Goal: Check status: Check status

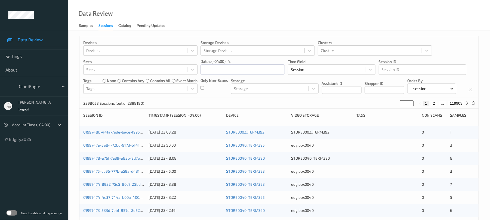
click at [12, 214] on label at bounding box center [11, 213] width 11 height 5
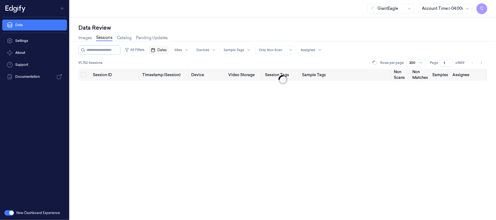
click at [155, 49] on icon "button" at bounding box center [153, 50] width 4 height 4
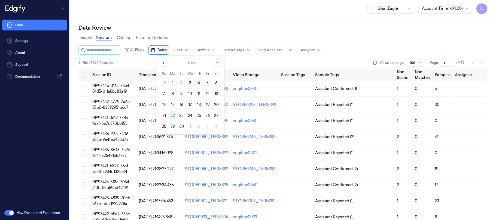
click at [164, 49] on button "Dates" at bounding box center [159, 50] width 20 height 9
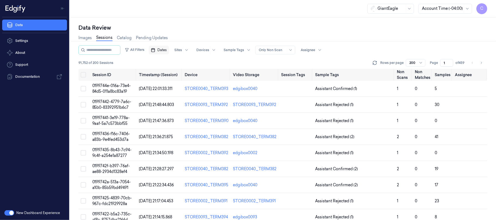
click at [164, 49] on button "Dates" at bounding box center [159, 50] width 20 height 9
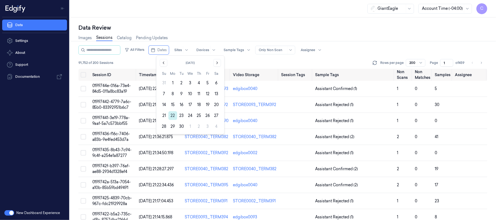
click at [174, 117] on button "22" at bounding box center [172, 115] width 9 height 9
click at [166, 50] on span "Dates" at bounding box center [161, 50] width 9 height 5
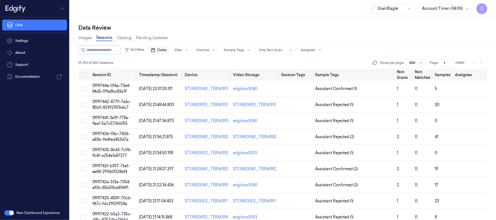
click at [167, 47] on button "Dates" at bounding box center [159, 50] width 20 height 9
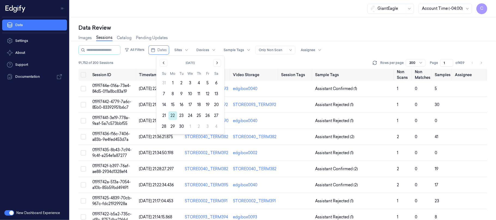
click at [172, 117] on button "22" at bounding box center [172, 115] width 9 height 9
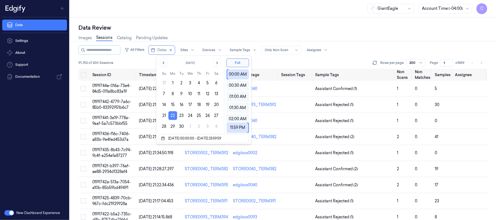
click at [173, 117] on button "22" at bounding box center [172, 115] width 9 height 9
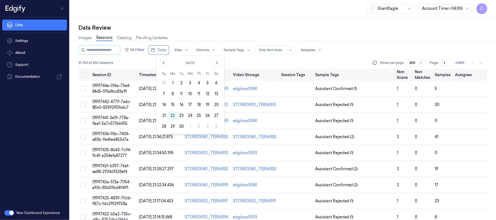
click at [174, 114] on button "22" at bounding box center [172, 115] width 9 height 9
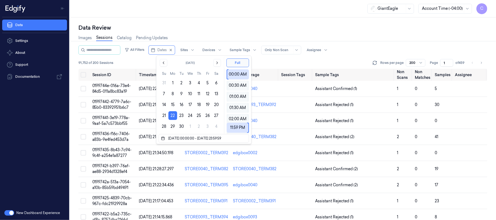
click at [216, 28] on div "Data Review" at bounding box center [282, 28] width 409 height 8
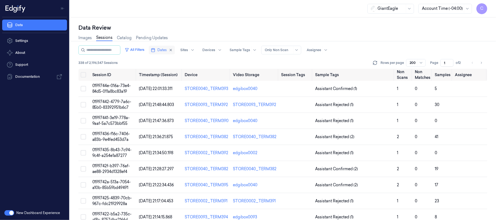
click at [164, 52] on button "Dates" at bounding box center [162, 50] width 26 height 9
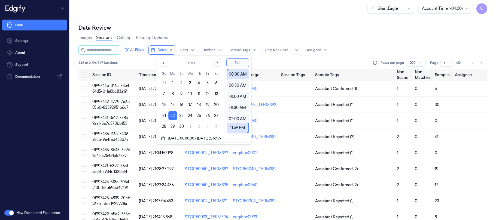
click at [242, 22] on div "Data Review Images Sessions Catalog Pending Updates All Filters Dates Sites Dev…" at bounding box center [283, 118] width 426 height 203
